Goal: Obtain resource: Obtain resource

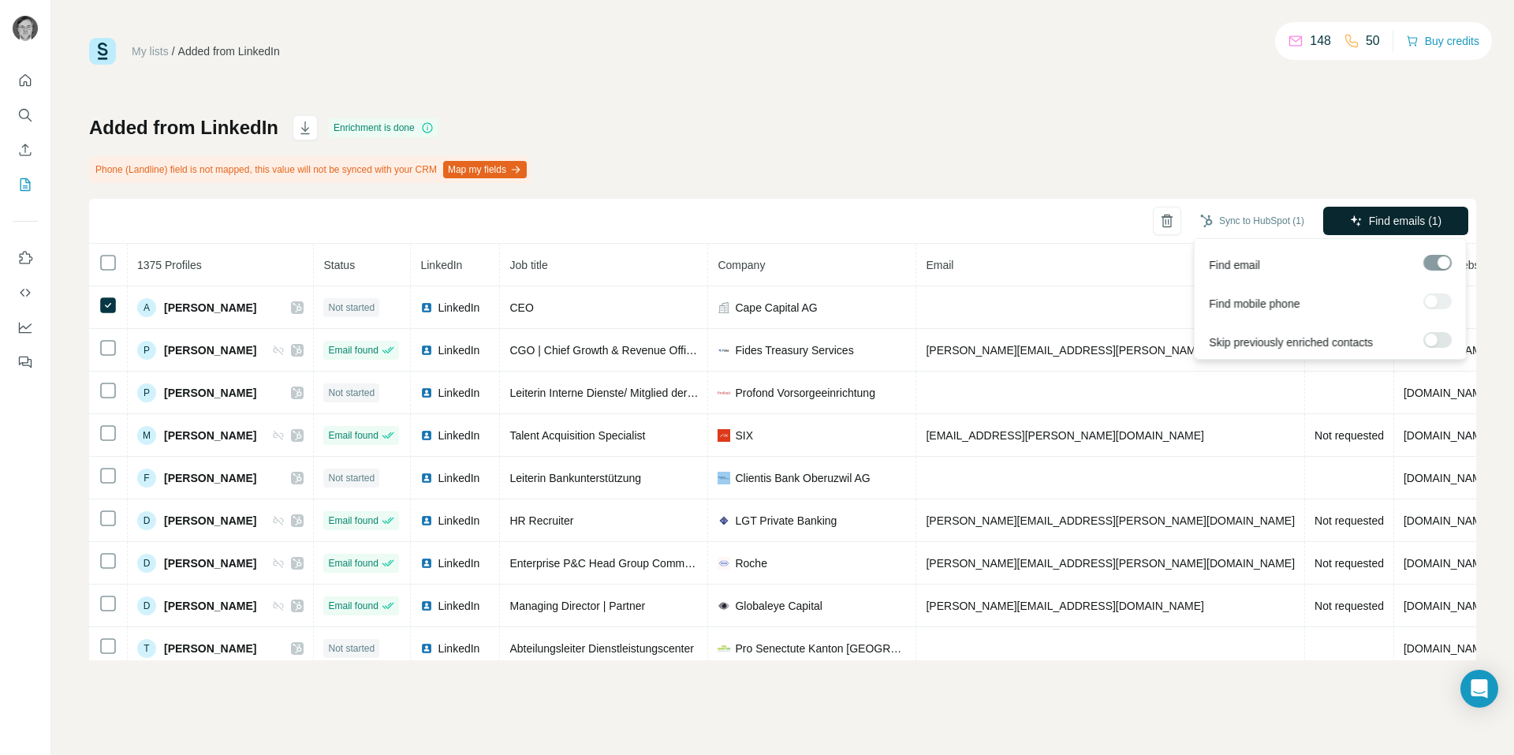
click at [1390, 219] on span "Find emails (1)" at bounding box center [1405, 221] width 73 height 16
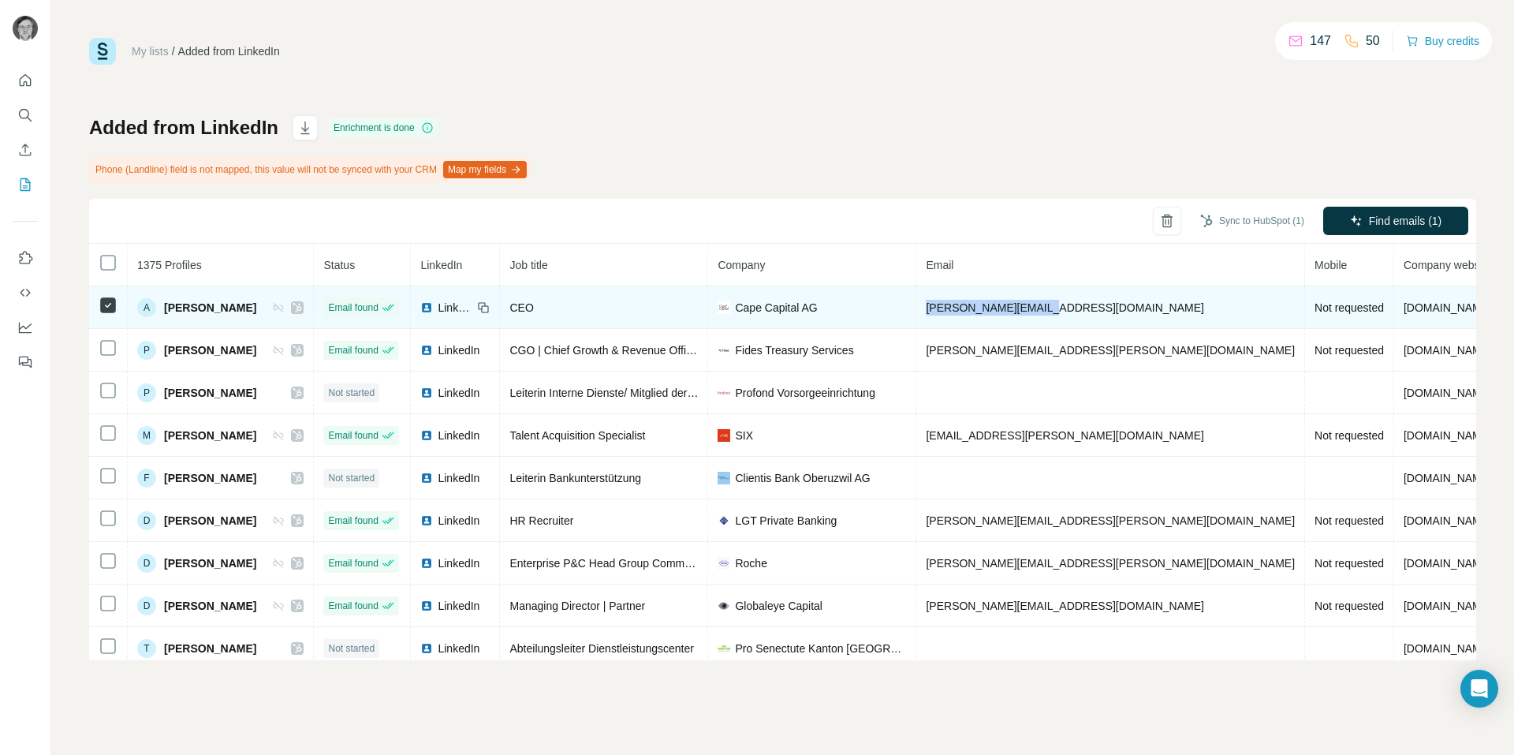
click at [918, 304] on tr "A [PERSON_NAME] Email found LinkedIn CEO Cape Capital AG [EMAIL_ADDRESS][DOMAIN…" at bounding box center [893, 307] width 1609 height 43
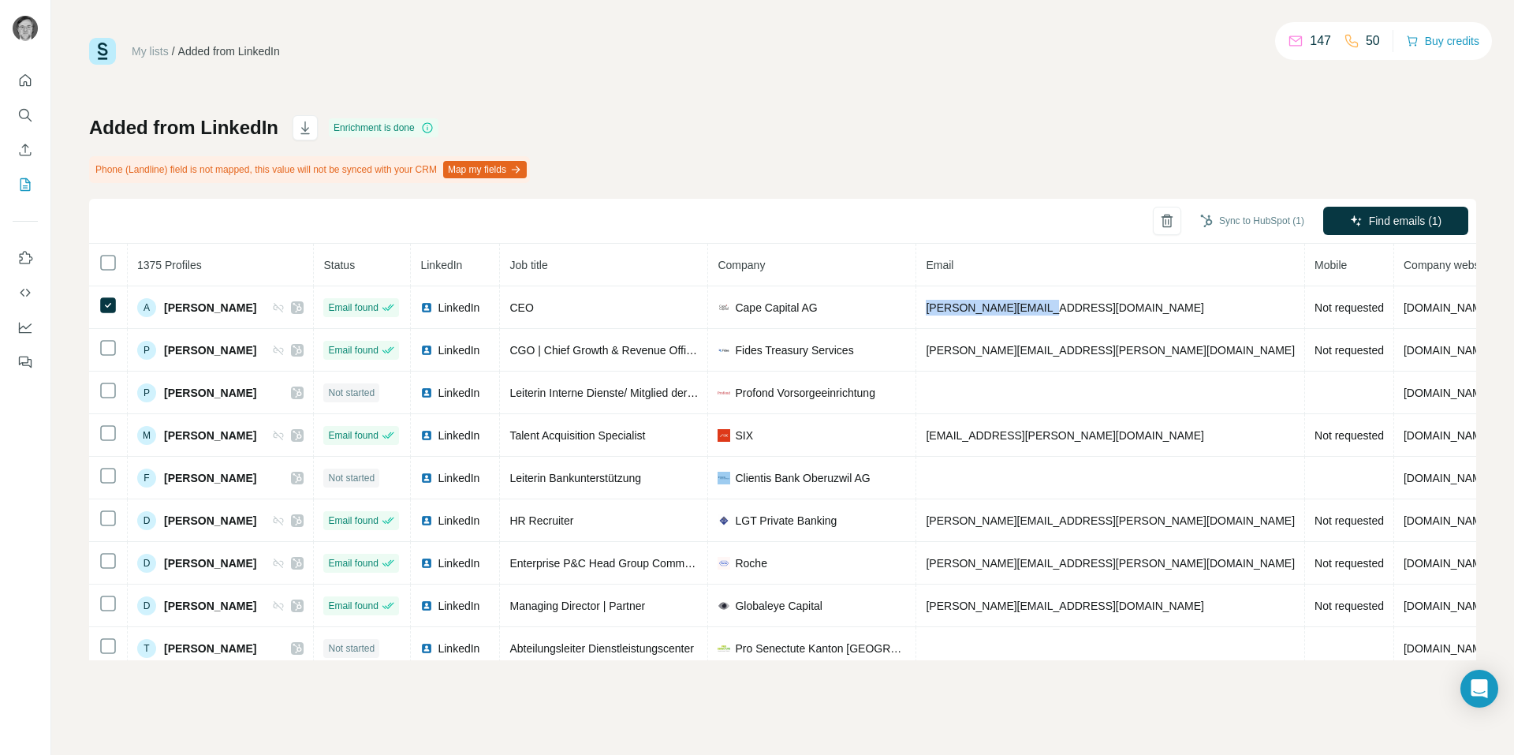
copy tr "[PERSON_NAME][EMAIL_ADDRESS][DOMAIN_NAME]"
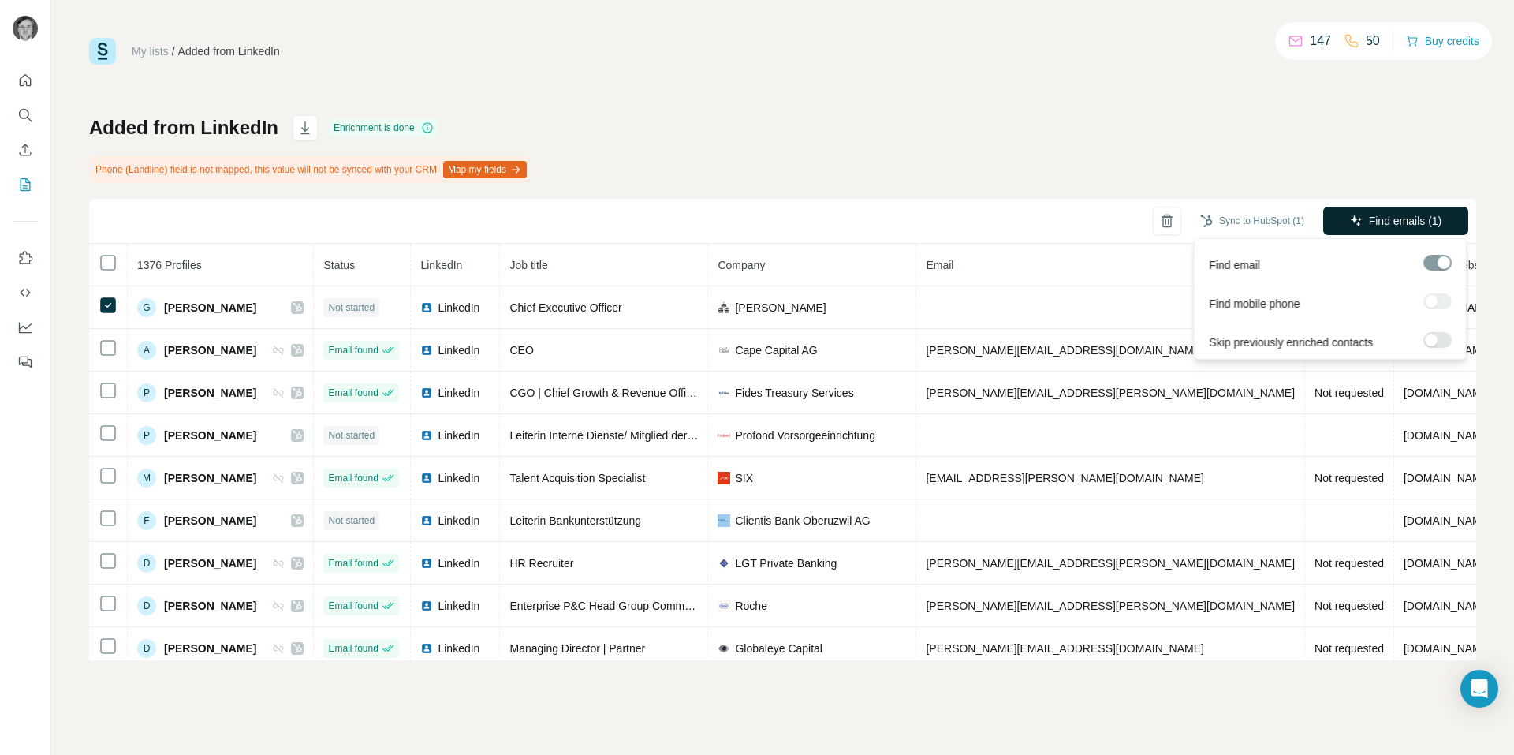
click at [1439, 214] on span "Find emails (1)" at bounding box center [1405, 221] width 73 height 16
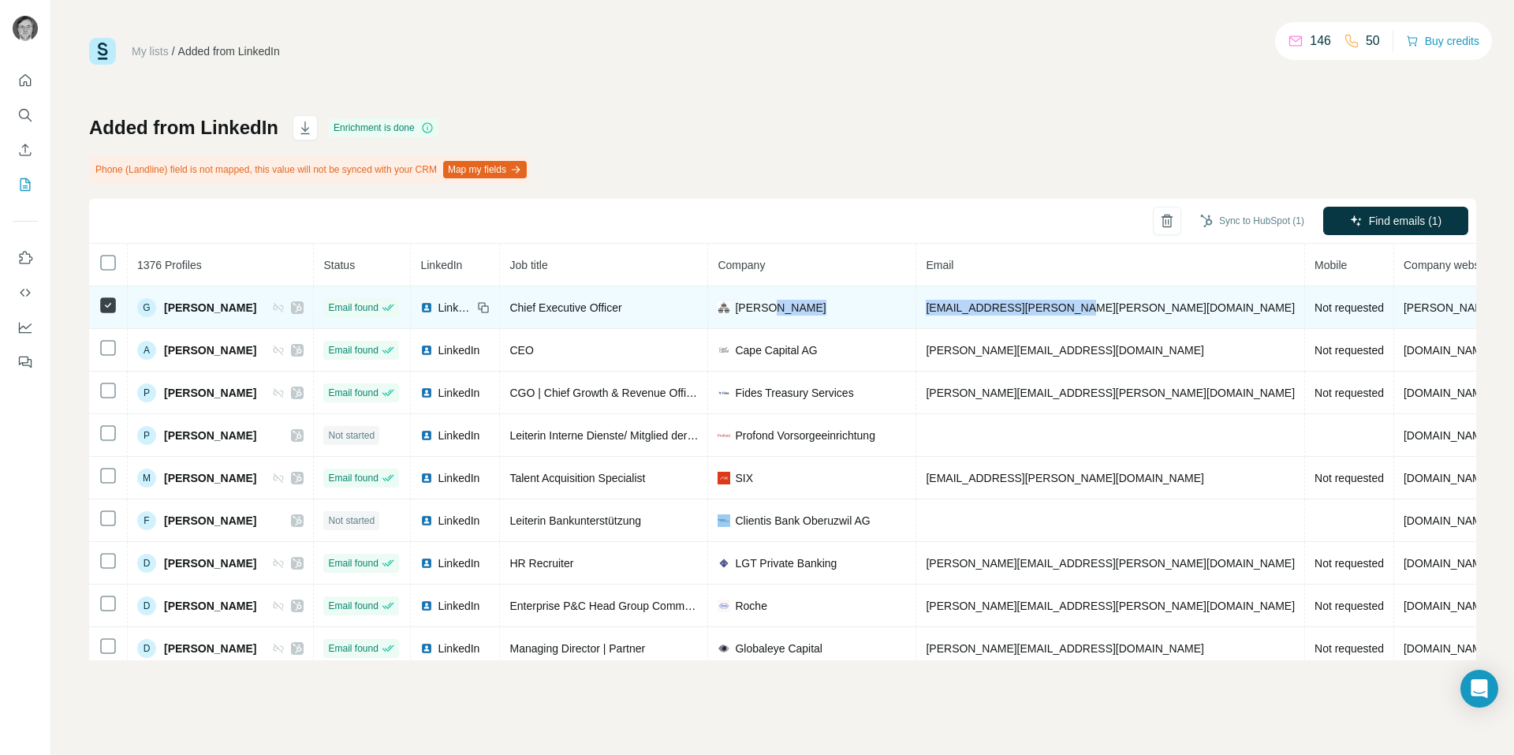
drag, startPoint x: 1002, startPoint y: 310, endPoint x: 831, endPoint y: 301, distance: 171.4
click at [831, 301] on tr "G Grace D'Ambros Email found LinkedIn Chief Executive Officer Coutts grace.d-am…" at bounding box center [939, 307] width 1700 height 43
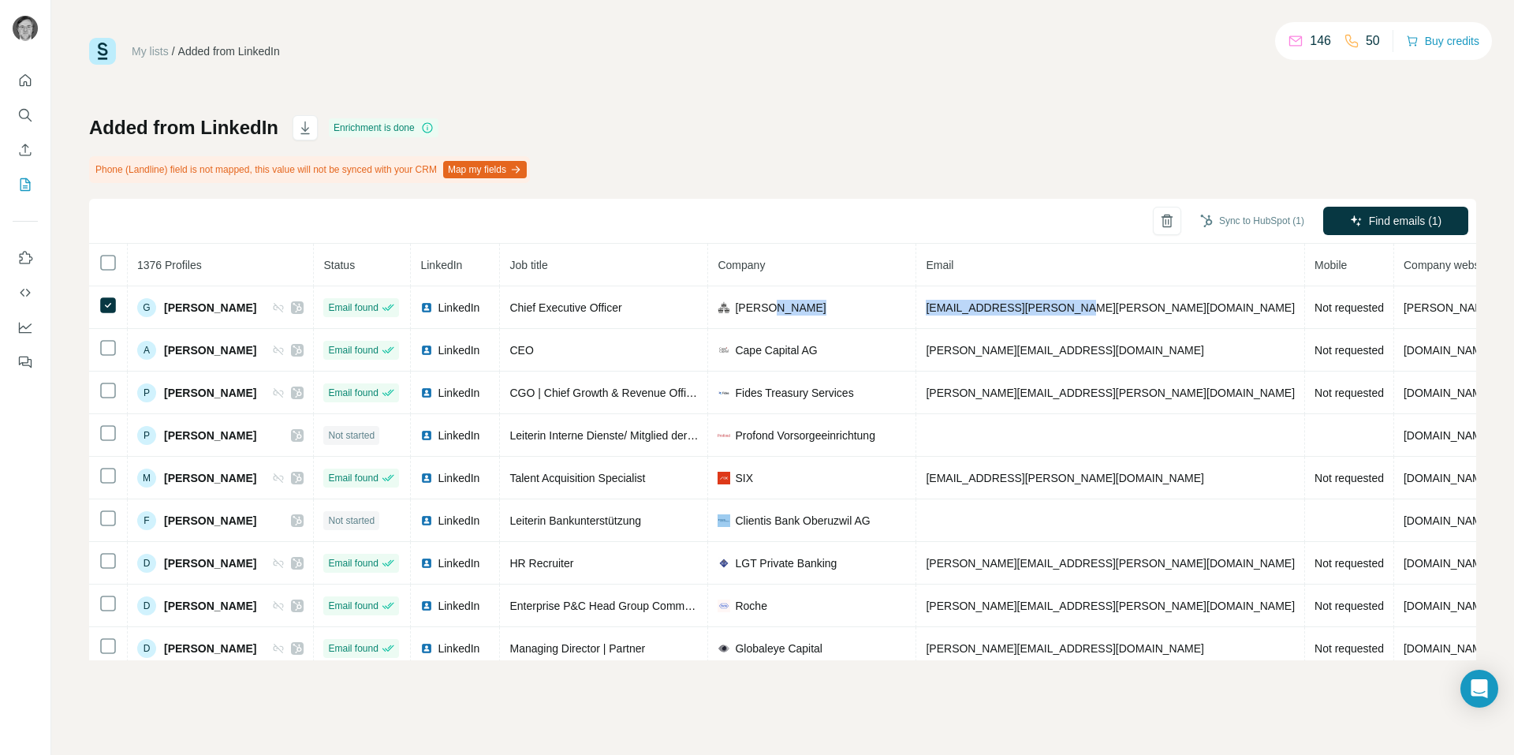
copy tr "grace.d-ambros@coutts.com"
